Goal: Information Seeking & Learning: Check status

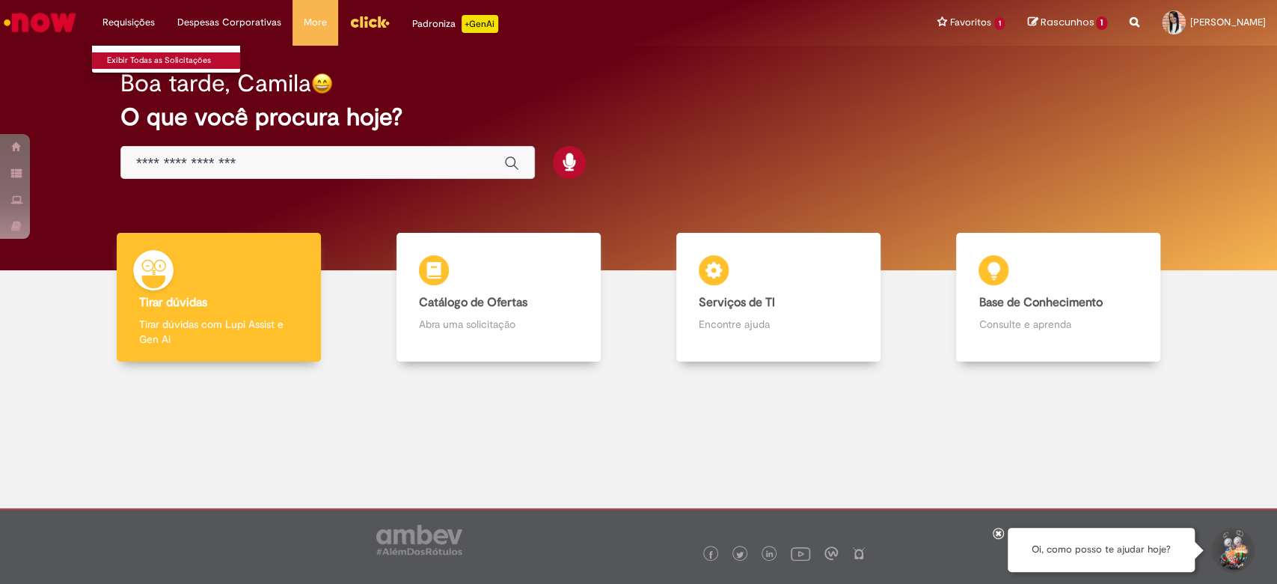
click at [144, 57] on link "Exibir Todas as Solicitações" at bounding box center [174, 60] width 165 height 16
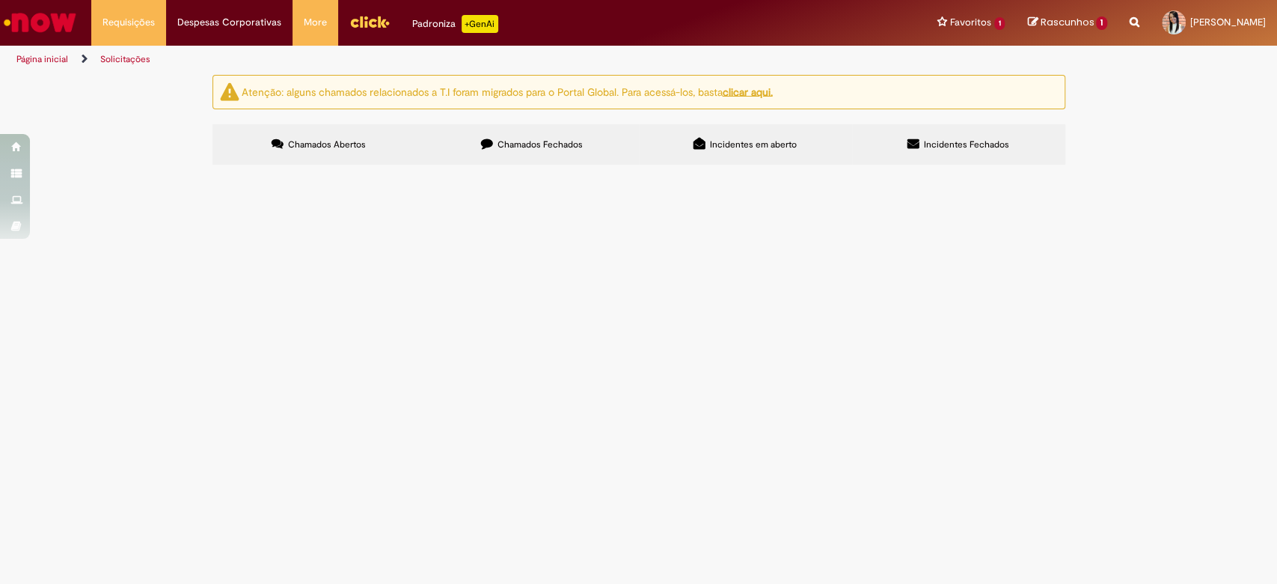
click at [504, 144] on span "Chamados Fechados" at bounding box center [540, 144] width 85 height 12
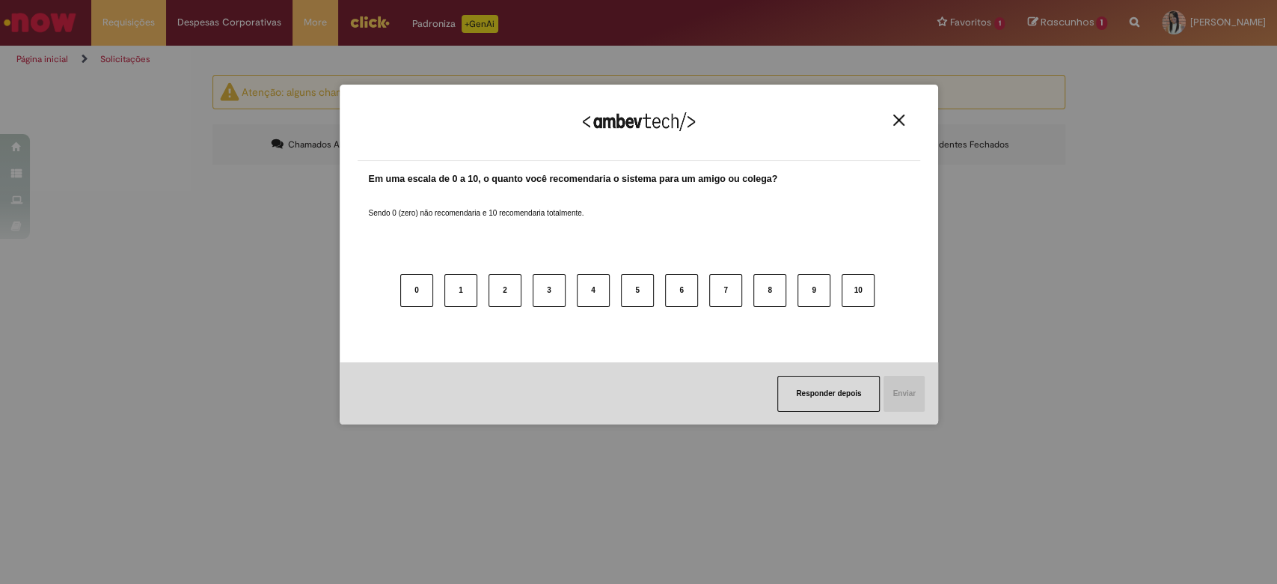
click at [1263, 216] on div "Agradecemos seu feedback! Em uma escala de 0 a 10, o quanto você recomendaria o…" at bounding box center [638, 292] width 1277 height 584
click at [898, 119] on img "Close" at bounding box center [898, 119] width 11 height 11
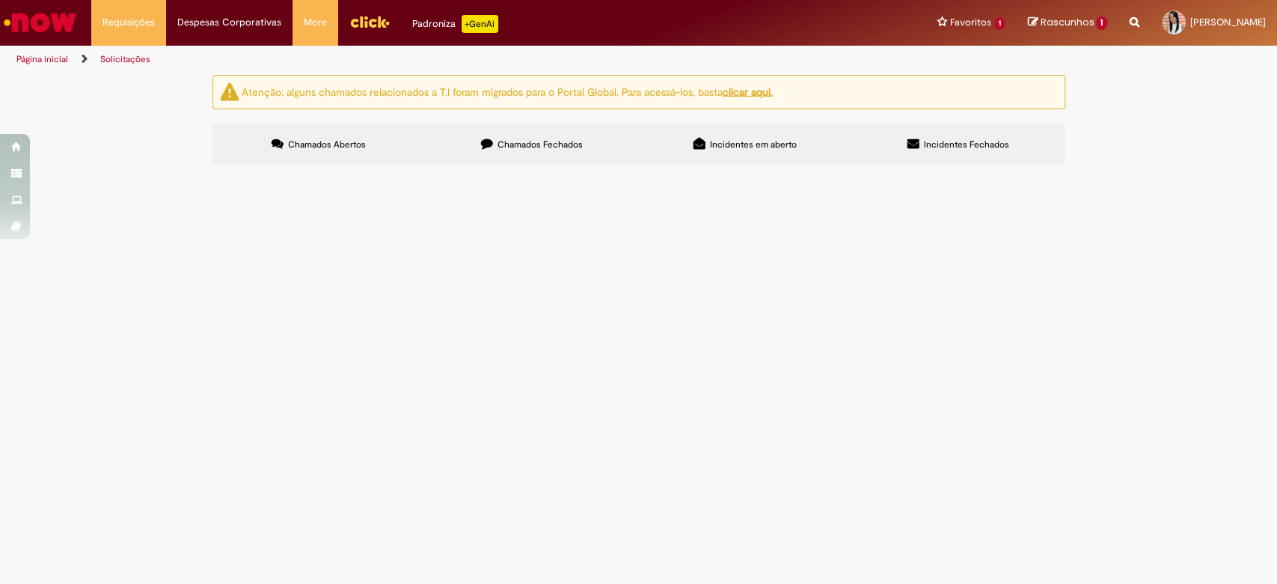
scroll to position [471, 0]
click at [0, 0] on span "Boa tarde, Pode por favor excluir alguns cadastros por favor, pois não estão no…" at bounding box center [0, 0] width 0 height 0
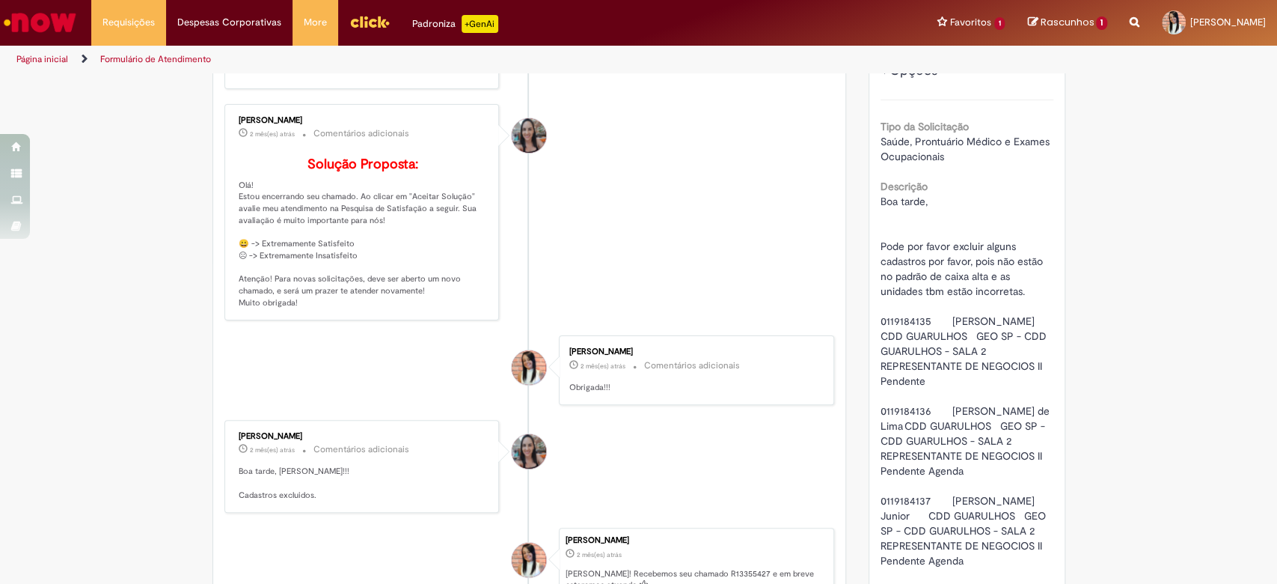
scroll to position [186, 0]
